Goal: Transaction & Acquisition: Purchase product/service

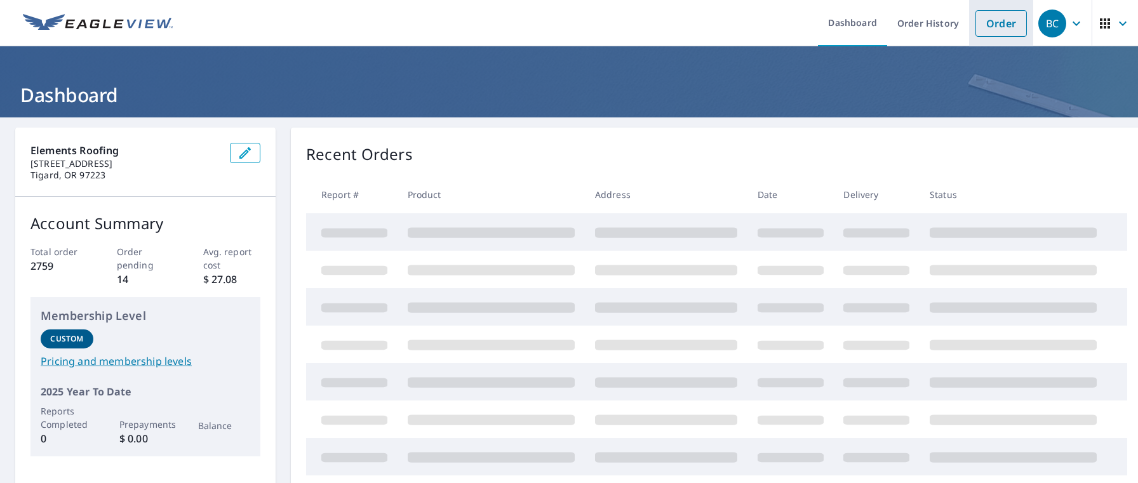
click at [998, 22] on link "Order" at bounding box center [1000, 23] width 51 height 27
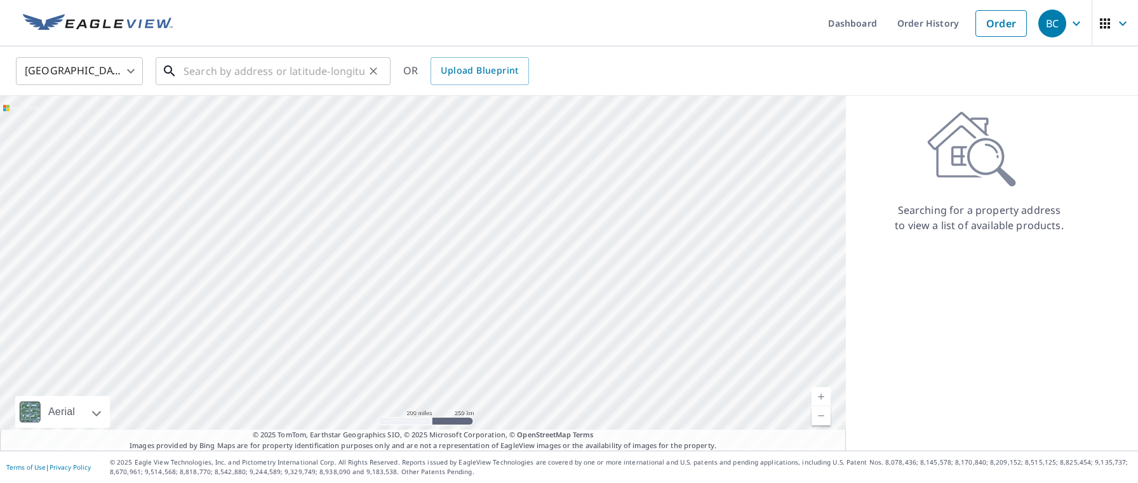
click at [235, 69] on input "text" at bounding box center [273, 71] width 181 height 36
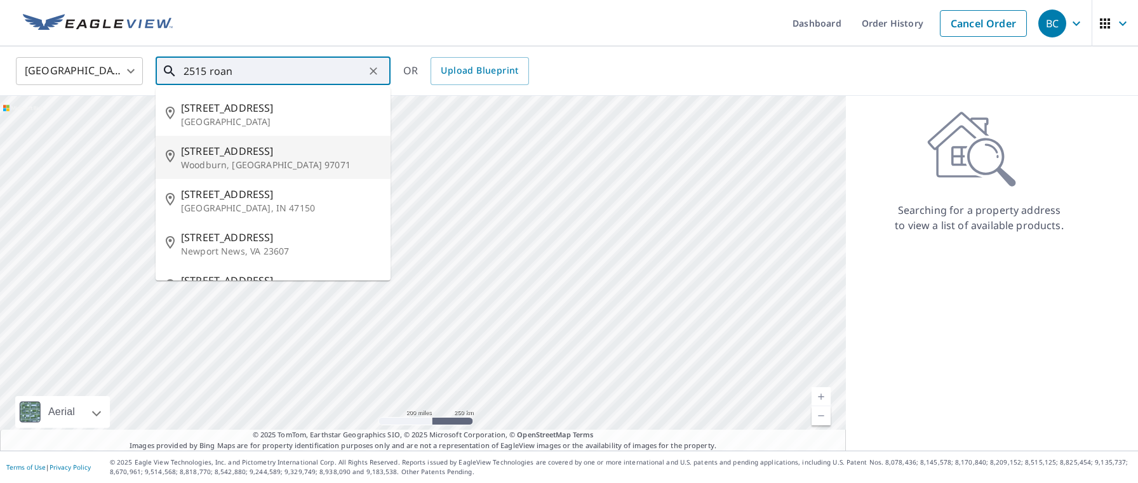
click at [215, 161] on p "Woodburn, [GEOGRAPHIC_DATA] 97071" at bounding box center [280, 165] width 199 height 13
type input "[STREET_ADDRESS]"
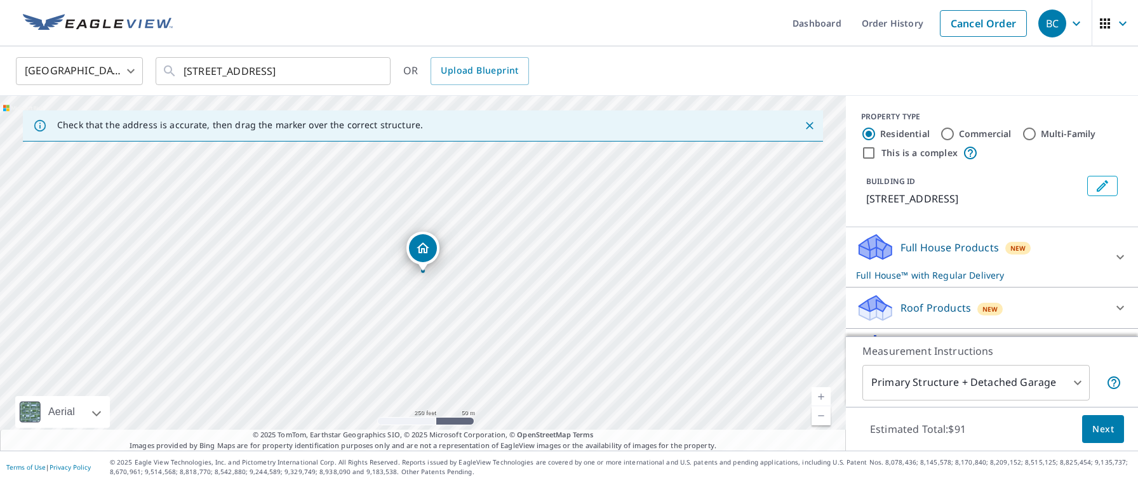
click at [922, 302] on p "Roof Products" at bounding box center [935, 307] width 70 height 15
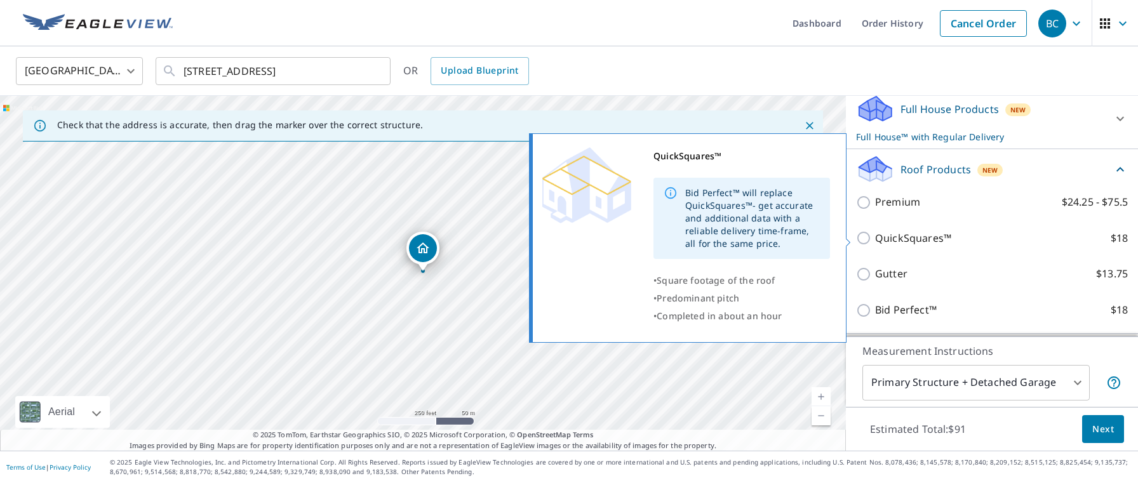
click at [869, 239] on input "QuickSquares™ $18" at bounding box center [865, 237] width 19 height 15
checkbox input "true"
checkbox input "false"
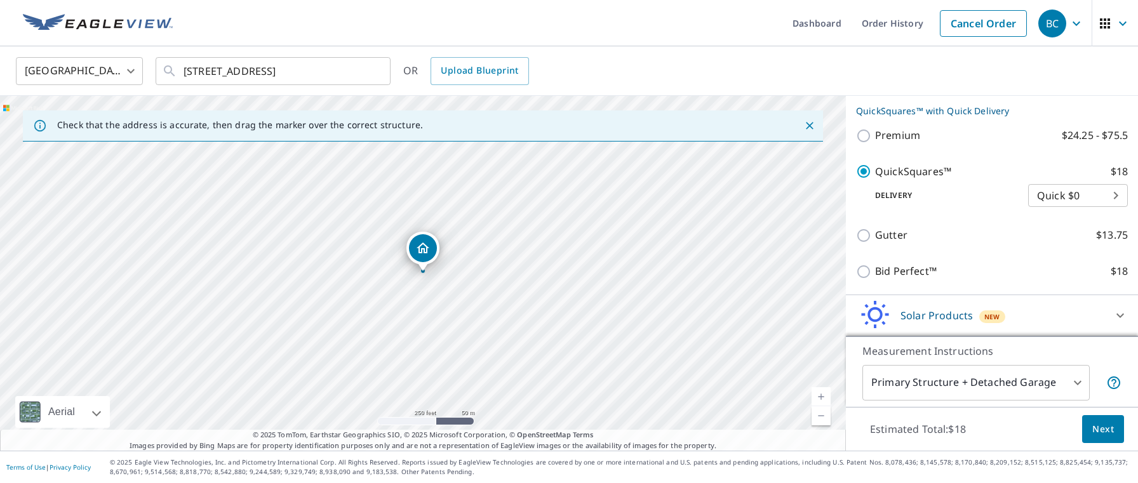
scroll to position [247, 0]
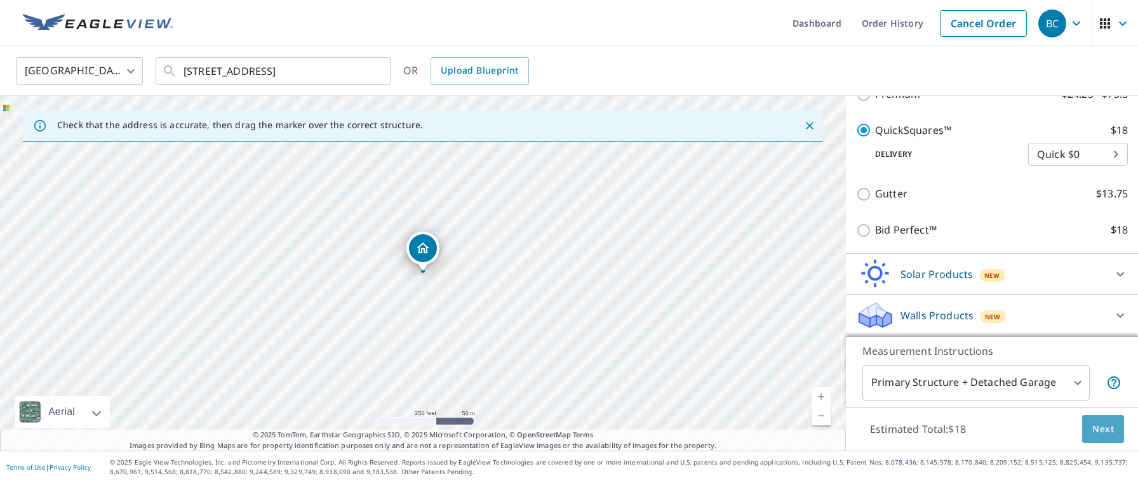
click at [1100, 428] on span "Next" at bounding box center [1103, 430] width 22 height 16
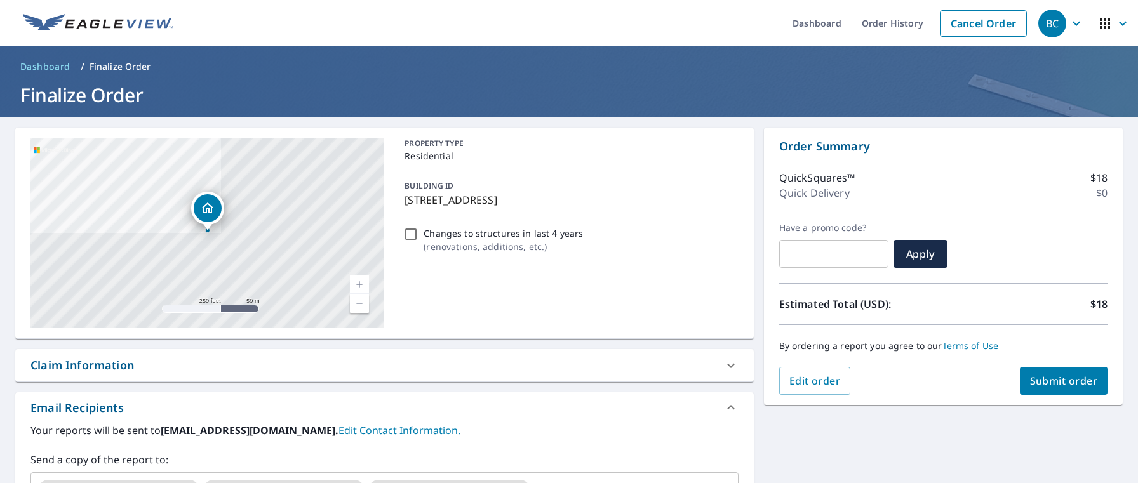
click at [1073, 383] on span "Submit order" at bounding box center [1064, 381] width 68 height 14
